Goal: Task Accomplishment & Management: Manage account settings

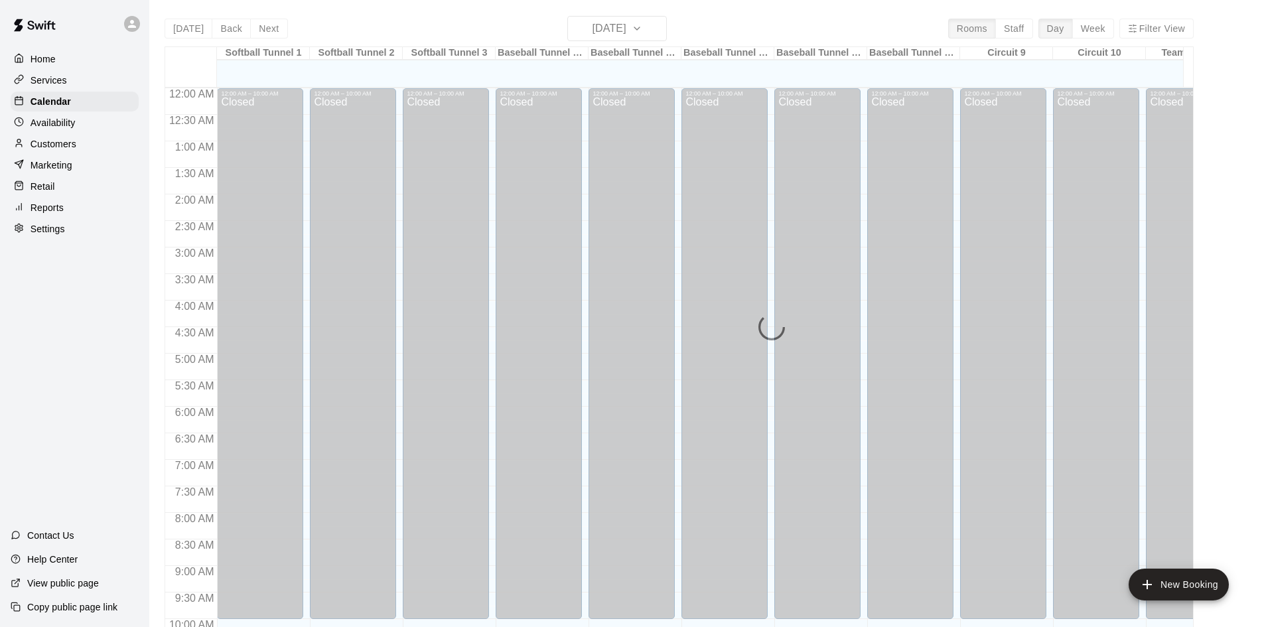
scroll to position [579, 0]
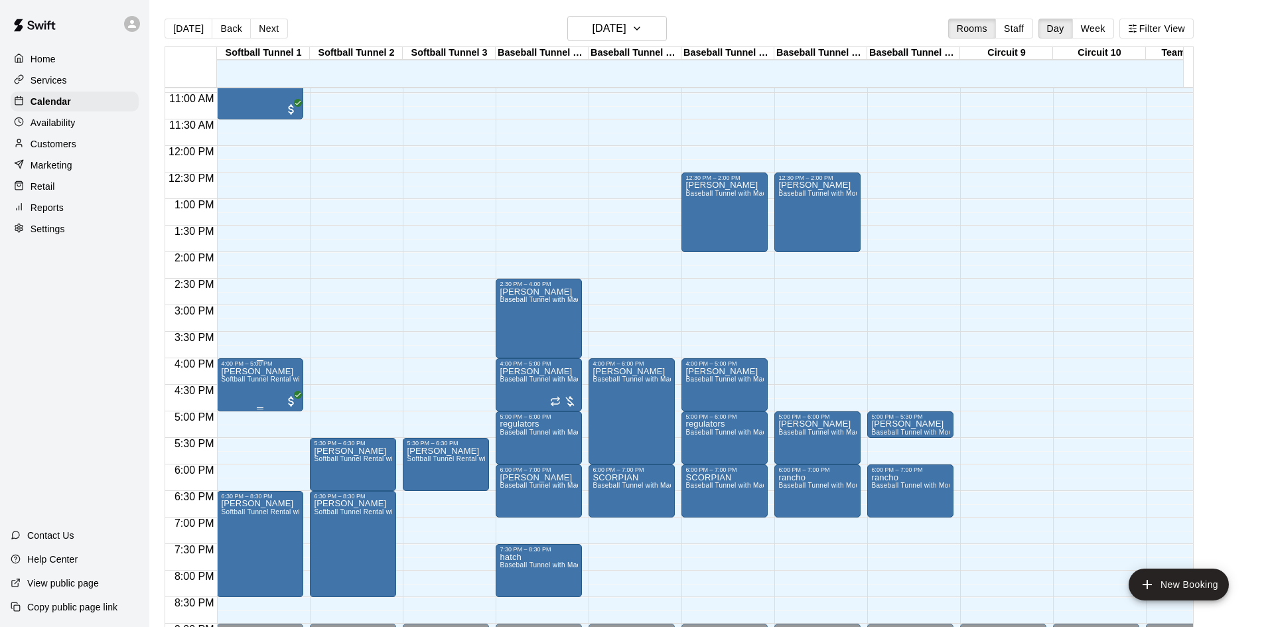
click at [263, 372] on p "[PERSON_NAME]" at bounding box center [260, 372] width 78 height 0
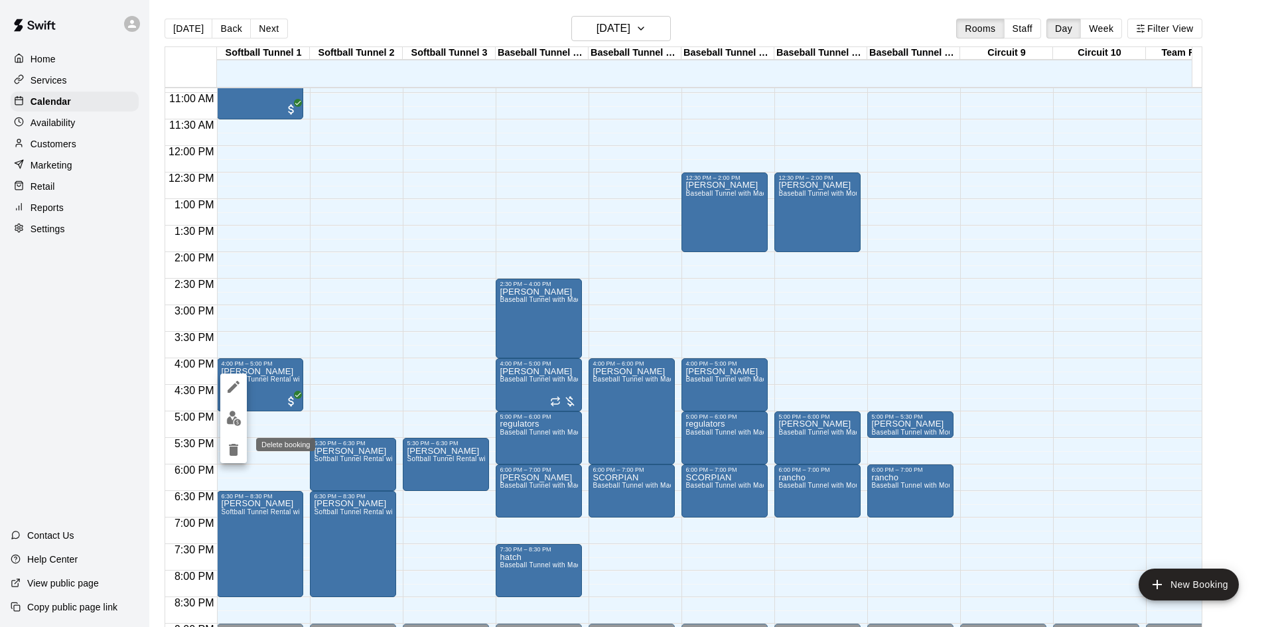
click at [240, 454] on icon "delete" at bounding box center [234, 450] width 16 height 16
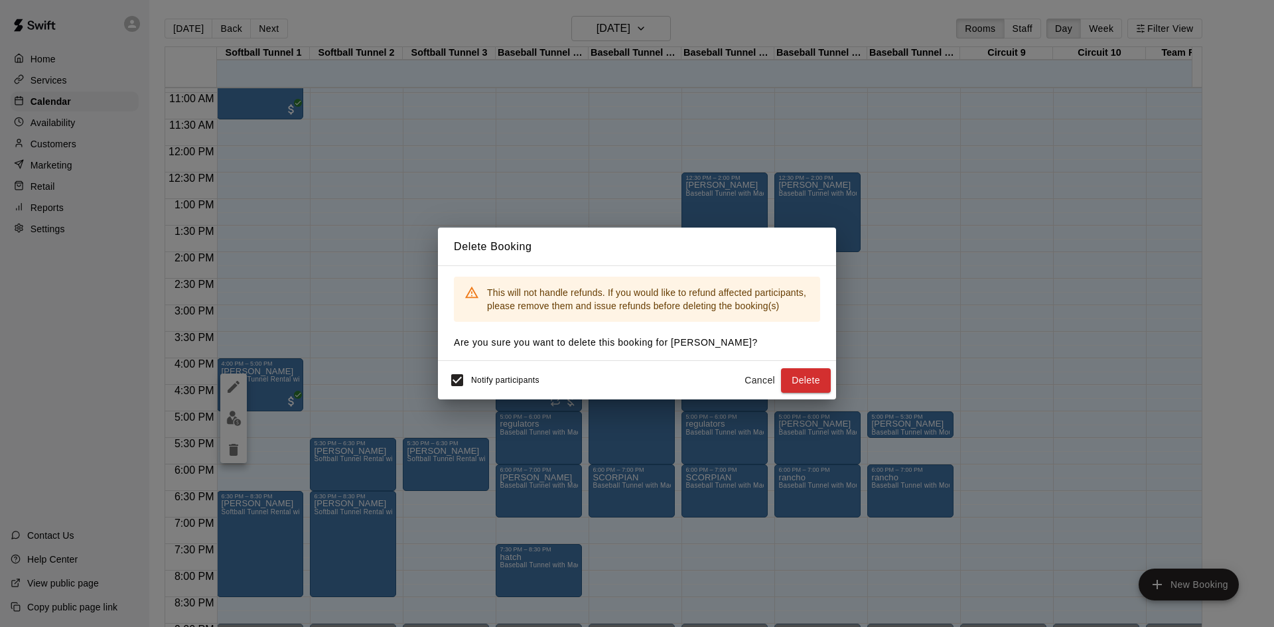
click at [758, 384] on button "Cancel" at bounding box center [760, 380] width 42 height 25
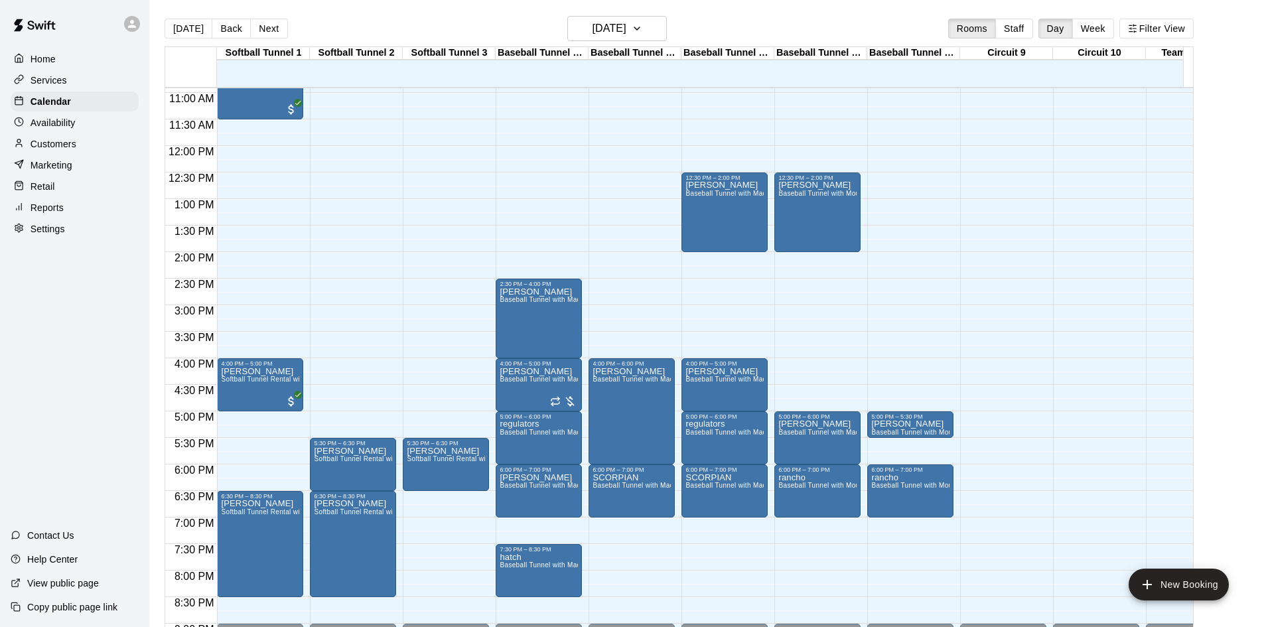
click at [52, 139] on div "Customers" at bounding box center [75, 144] width 128 height 20
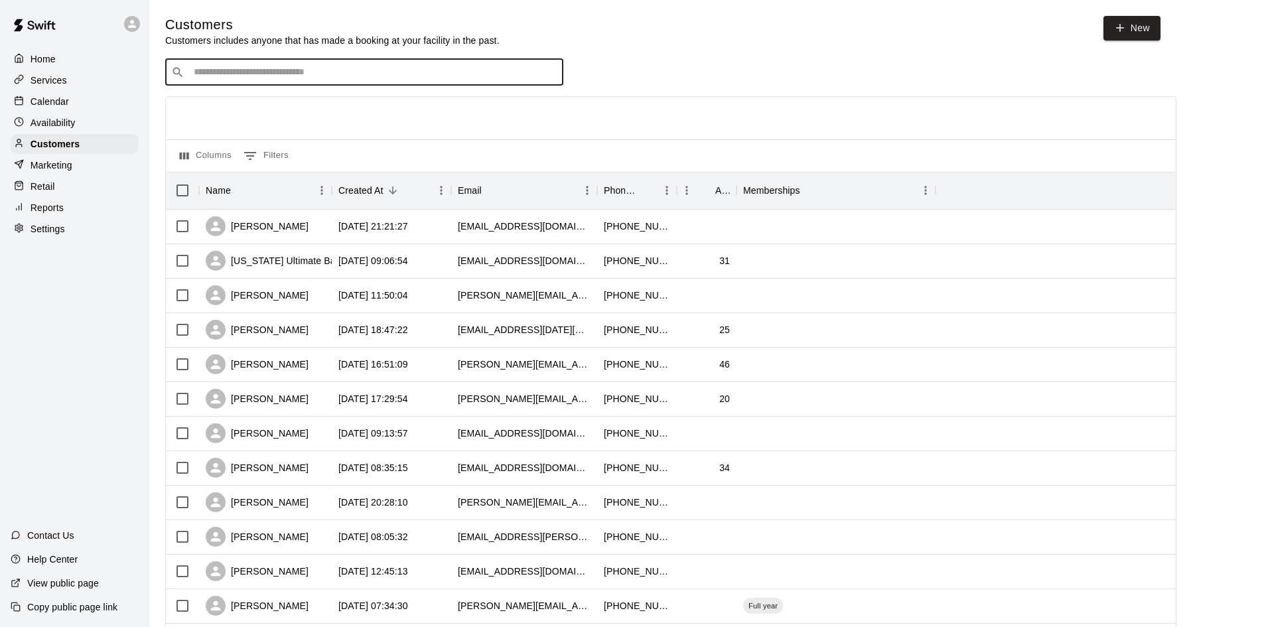
click at [419, 76] on input "Search customers by name or email" at bounding box center [374, 72] width 368 height 13
type input "****"
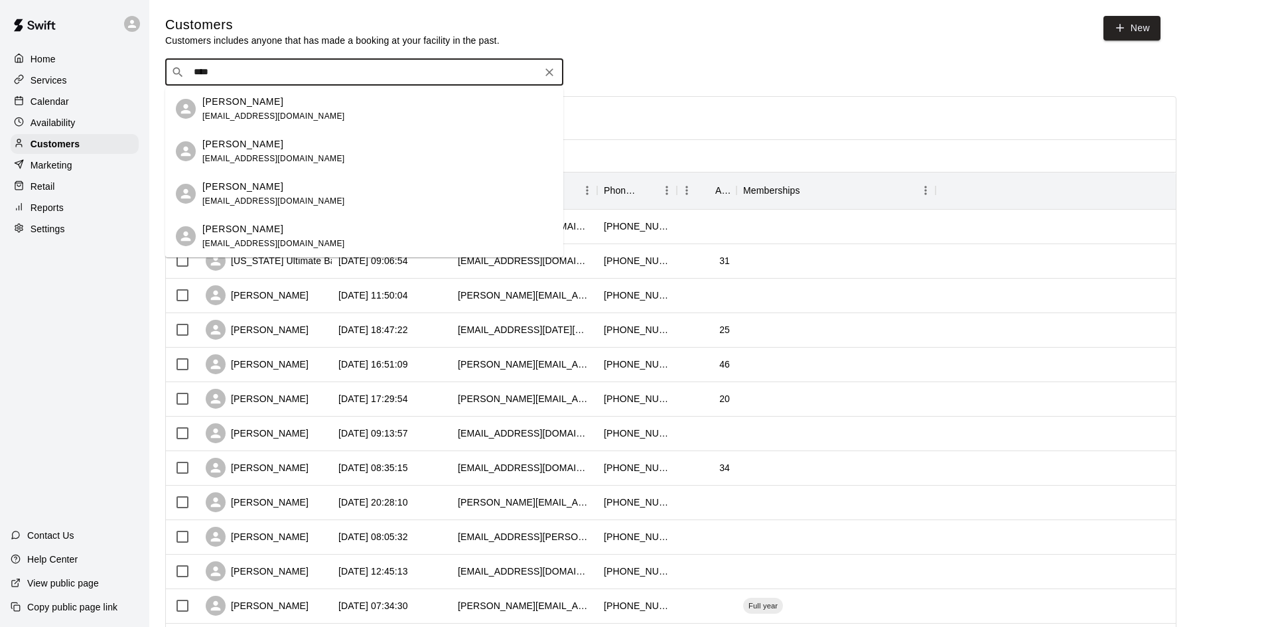
click at [305, 222] on div "[PERSON_NAME]" at bounding box center [273, 229] width 143 height 14
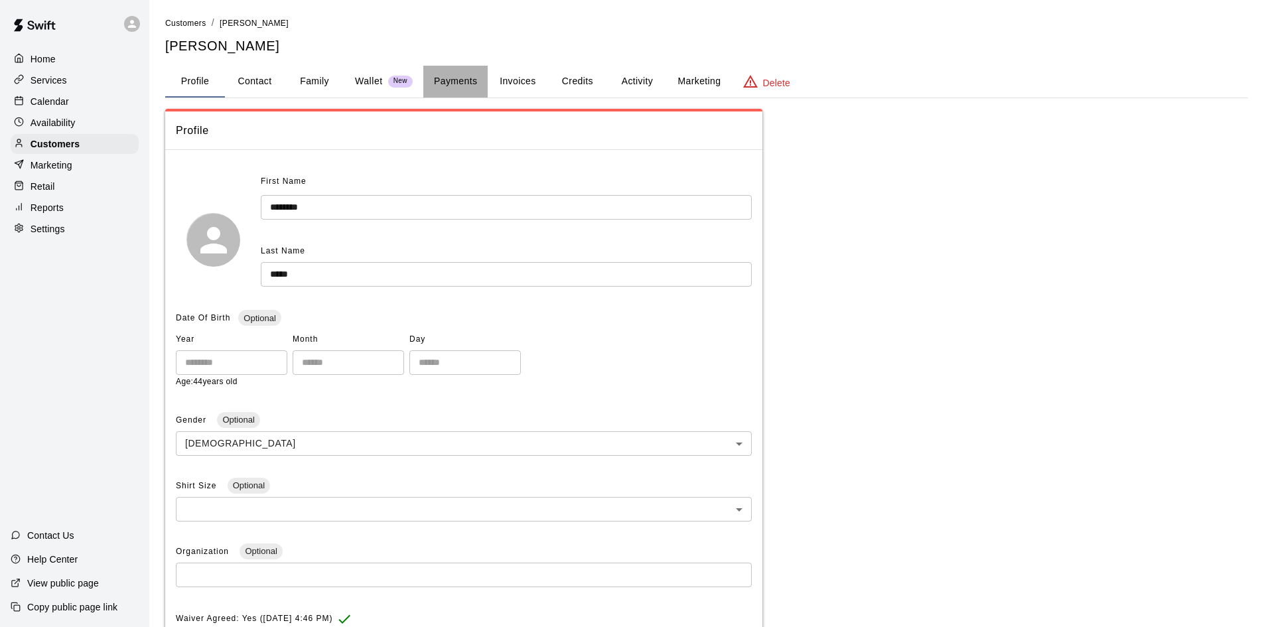
click at [465, 76] on button "Payments" at bounding box center [455, 82] width 64 height 32
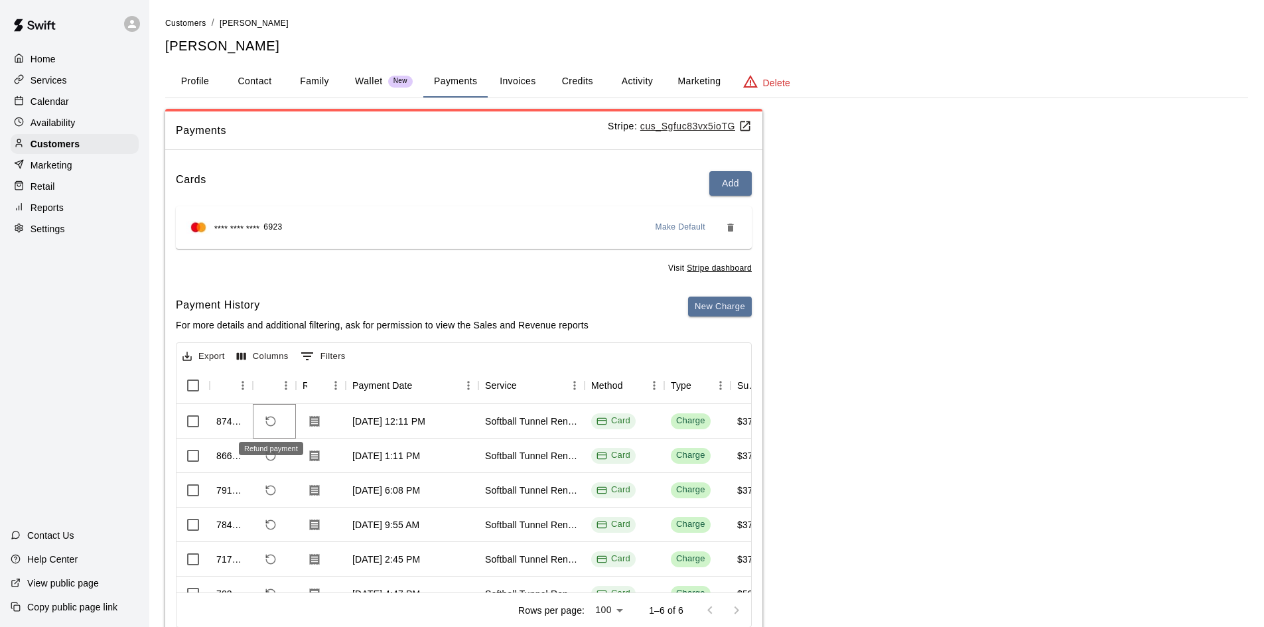
click at [271, 421] on icon "Refund payment" at bounding box center [271, 422] width 12 height 12
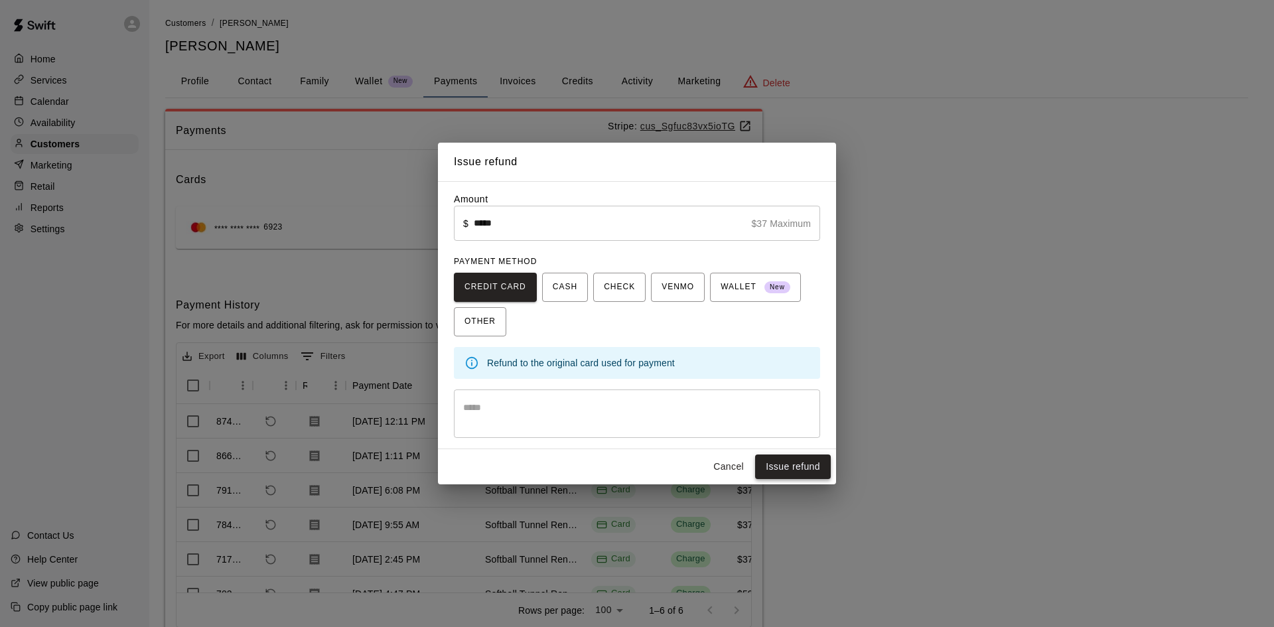
click at [804, 464] on button "Issue refund" at bounding box center [793, 467] width 76 height 25
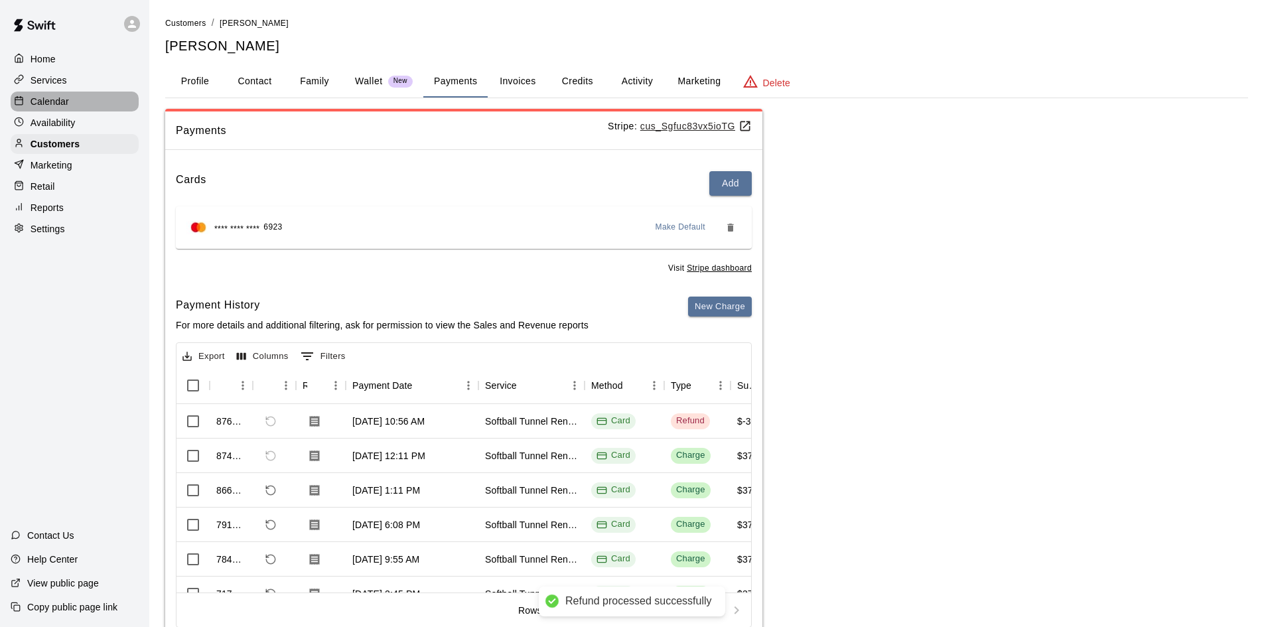
click at [43, 103] on p "Calendar" at bounding box center [50, 101] width 38 height 13
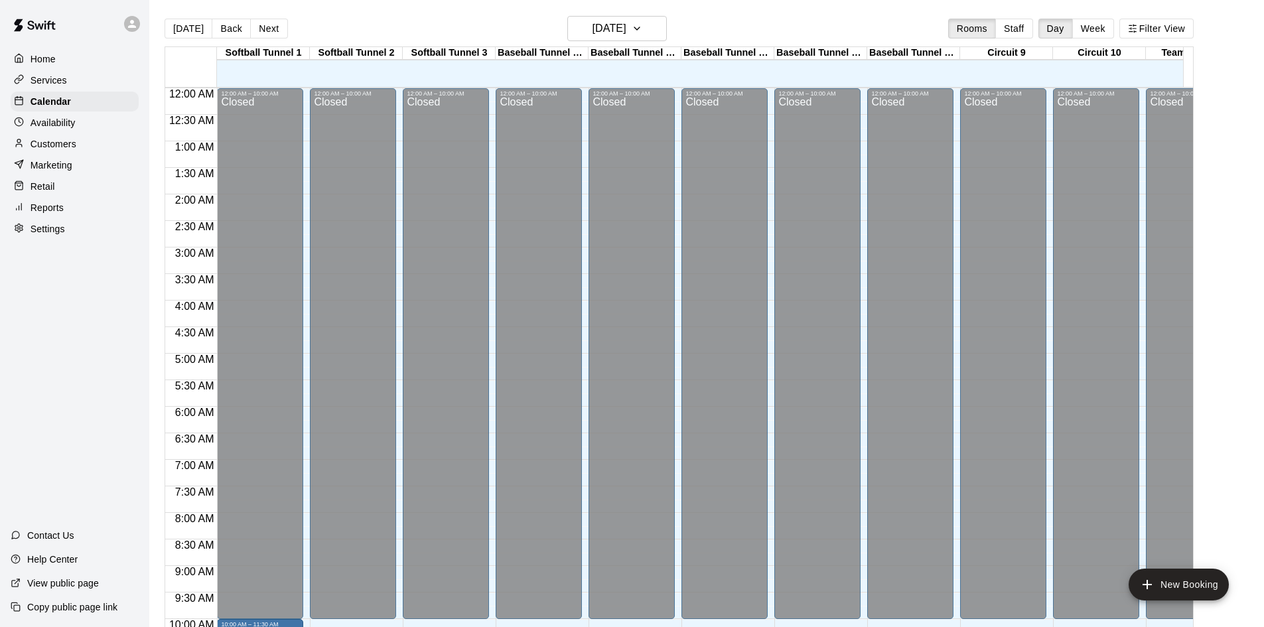
scroll to position [581, 0]
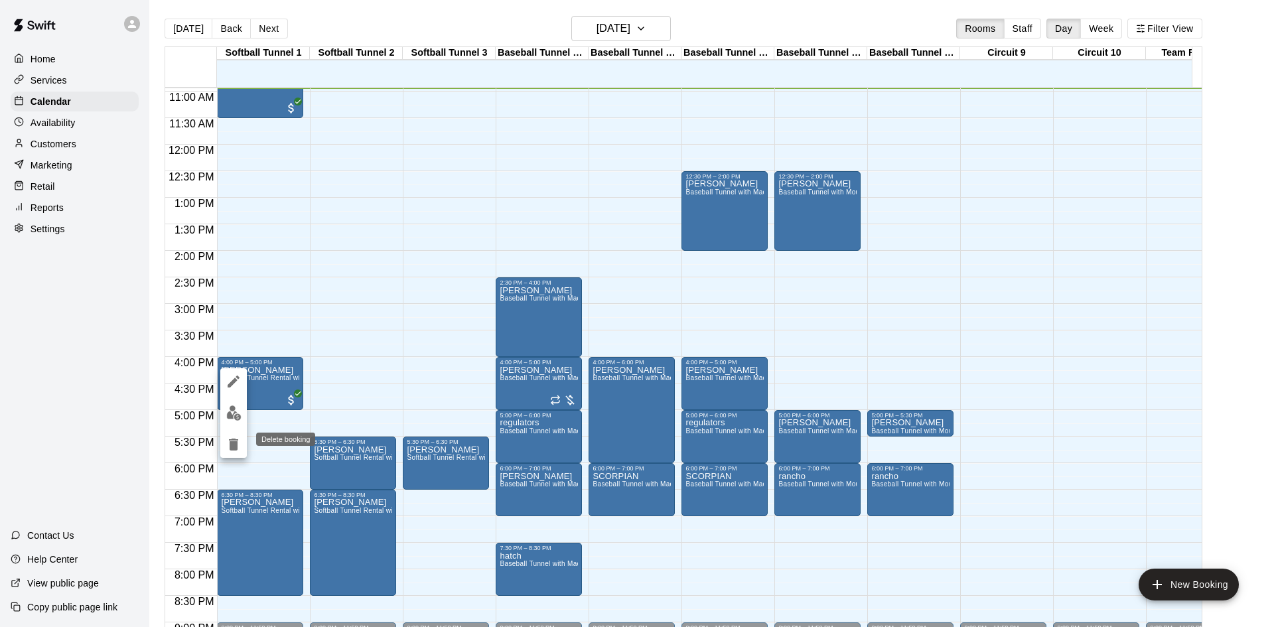
click at [226, 451] on icon "delete" at bounding box center [234, 445] width 16 height 16
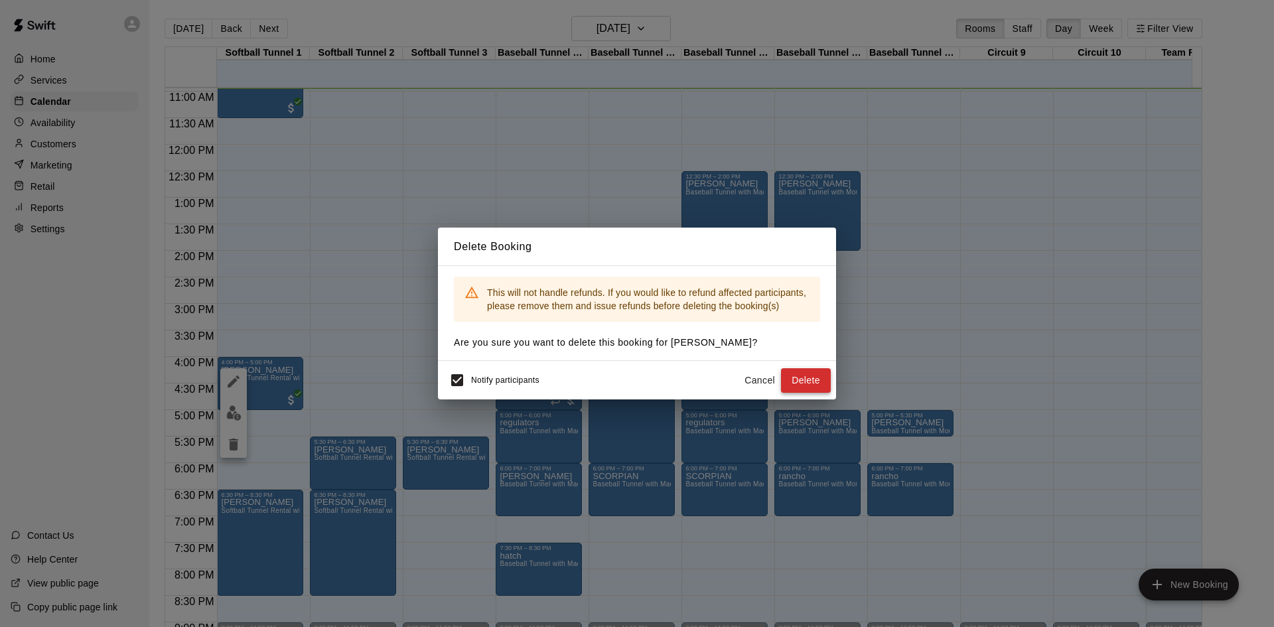
click at [802, 386] on button "Delete" at bounding box center [806, 380] width 50 height 25
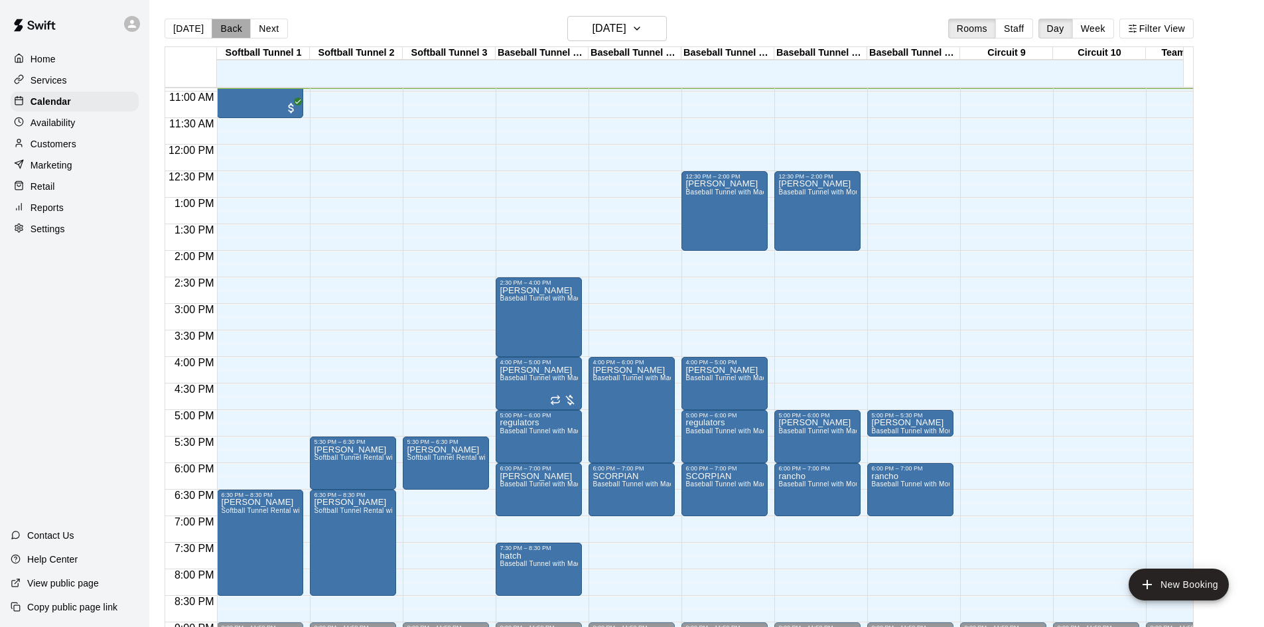
click at [224, 30] on button "Back" at bounding box center [231, 29] width 39 height 20
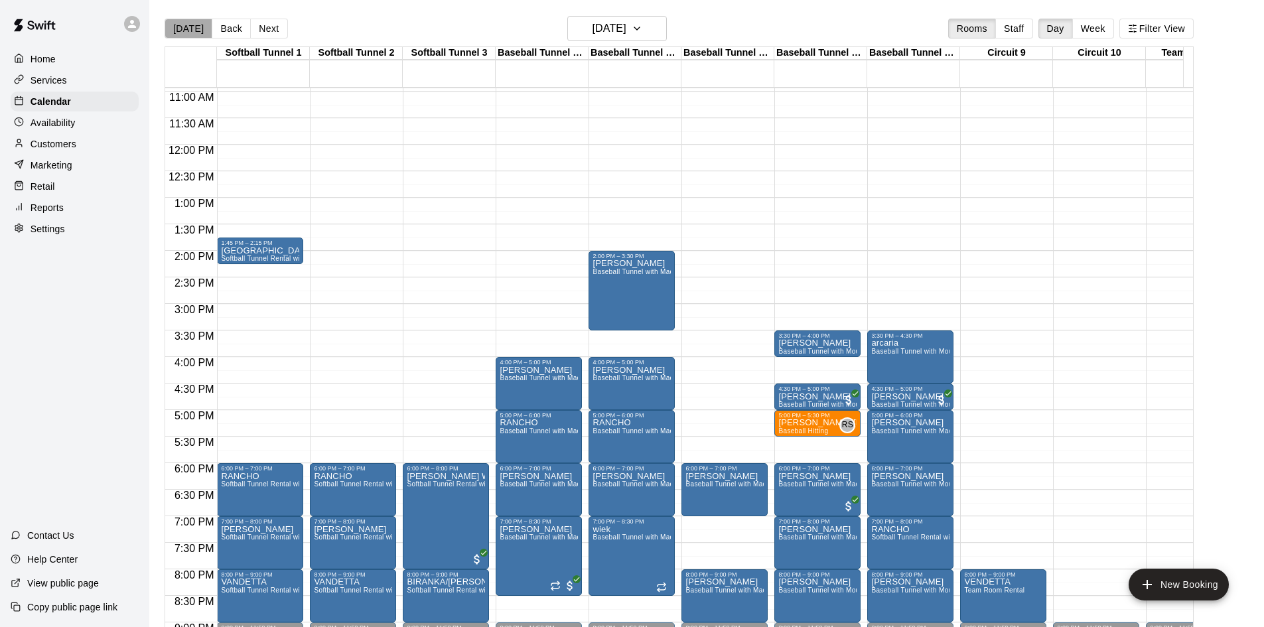
click at [191, 24] on button "[DATE]" at bounding box center [189, 29] width 48 height 20
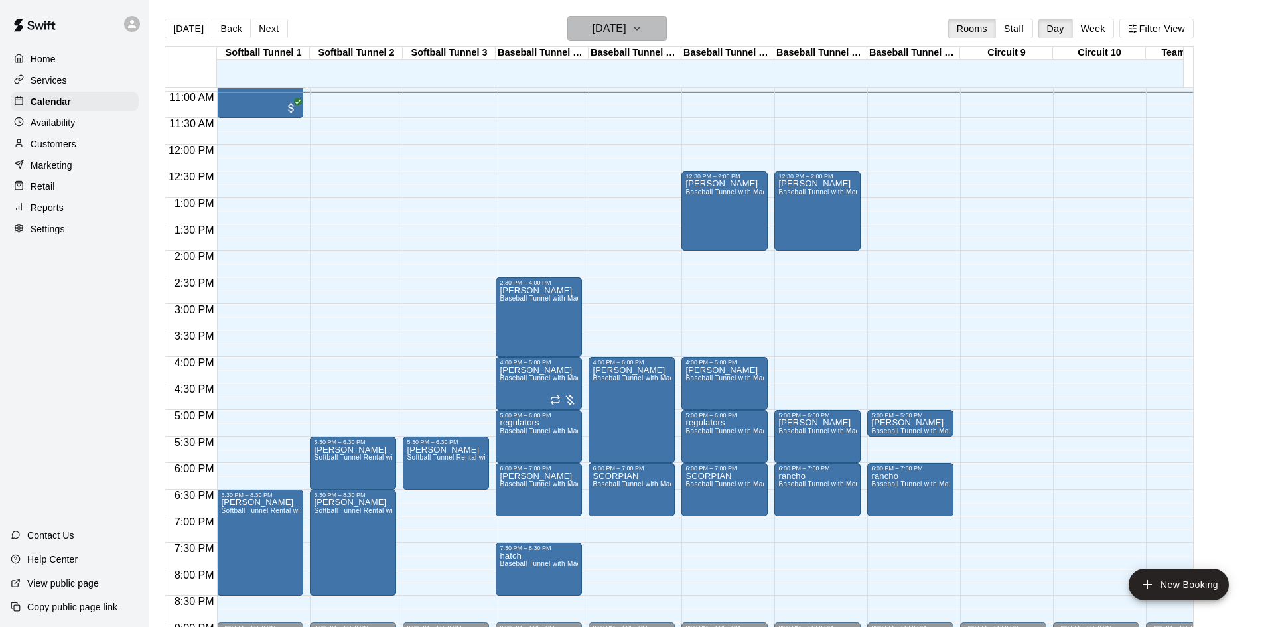
click at [627, 30] on h6 "[DATE]" at bounding box center [610, 28] width 34 height 19
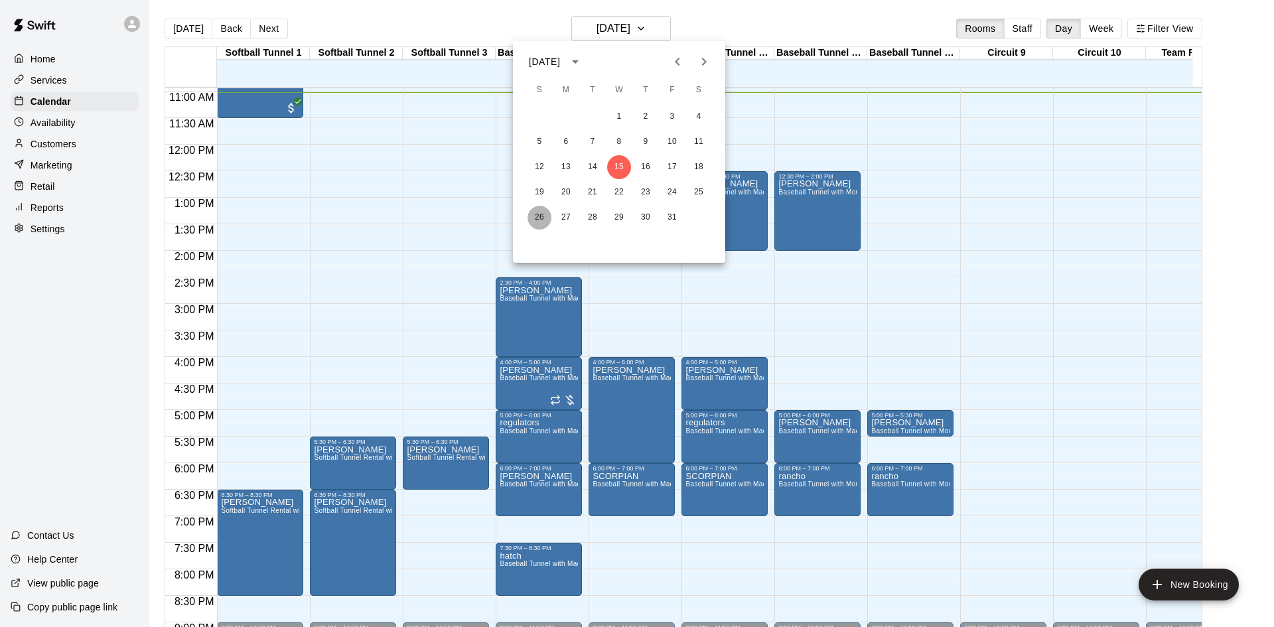
click at [538, 220] on button "26" at bounding box center [540, 218] width 24 height 24
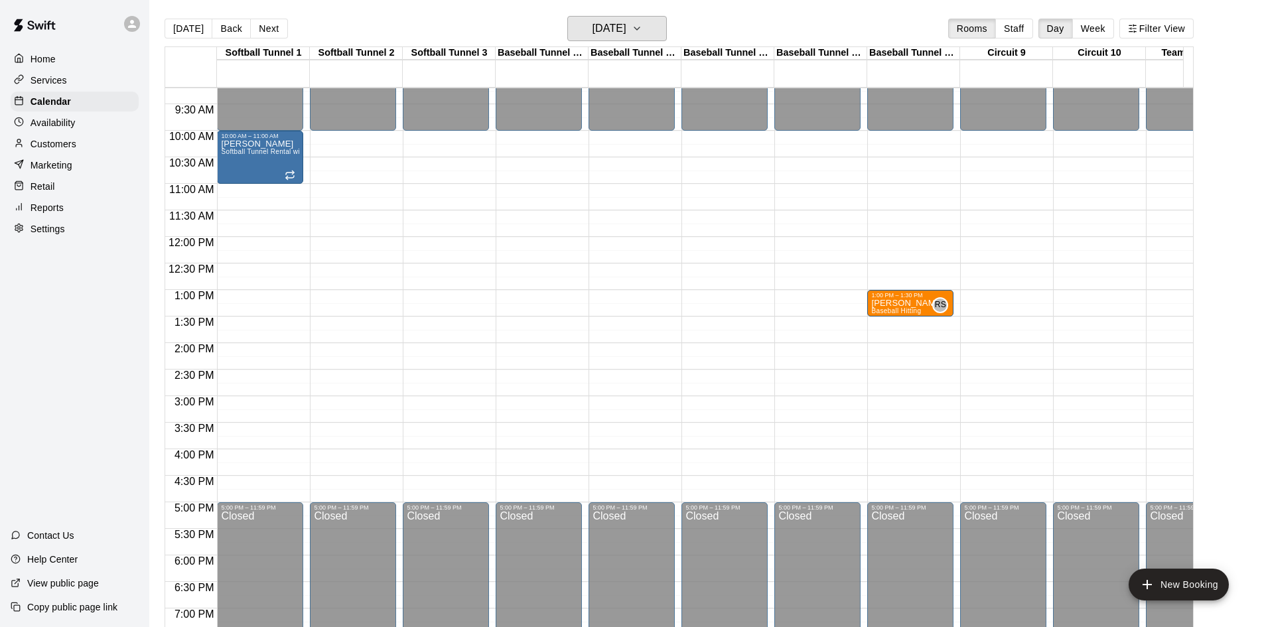
scroll to position [448, 0]
